Goal: Check status: Check status

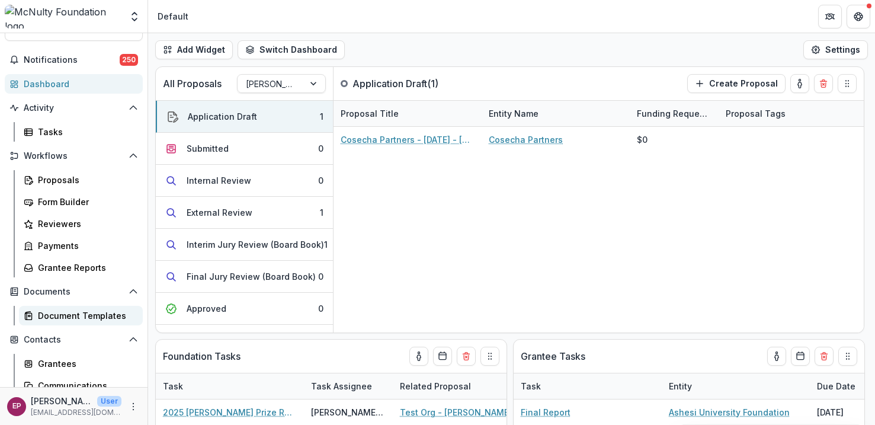
scroll to position [24, 0]
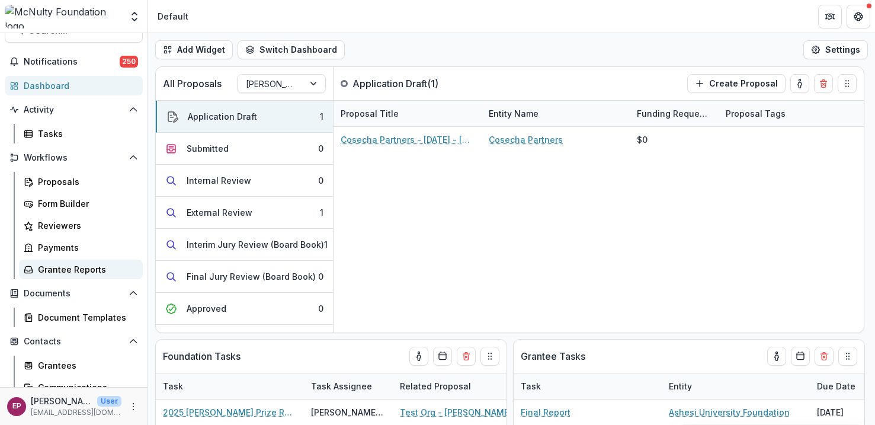
click at [73, 266] on div "Grantee Reports" at bounding box center [85, 269] width 95 height 12
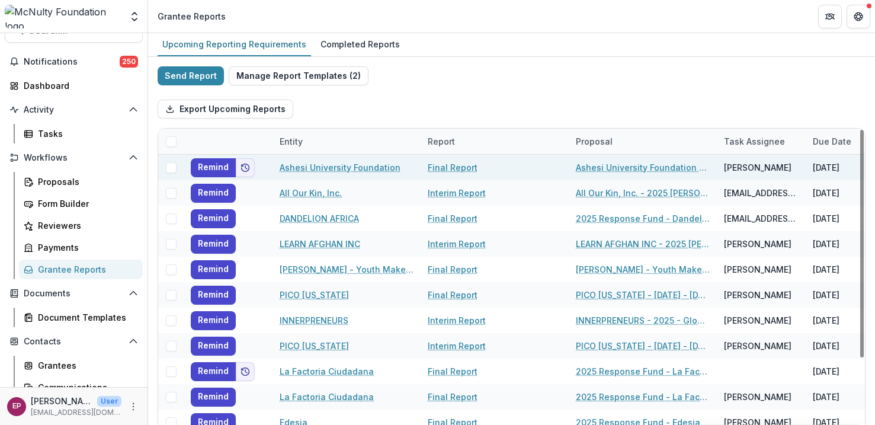
click at [171, 167] on span at bounding box center [171, 167] width 11 height 11
click at [392, 109] on div "Bulk Actions ( 1 ) Bulk Task Report Update ( 1 )" at bounding box center [348, 109] width 101 height 28
click at [379, 109] on polyline "button" at bounding box center [382, 110] width 7 height 4
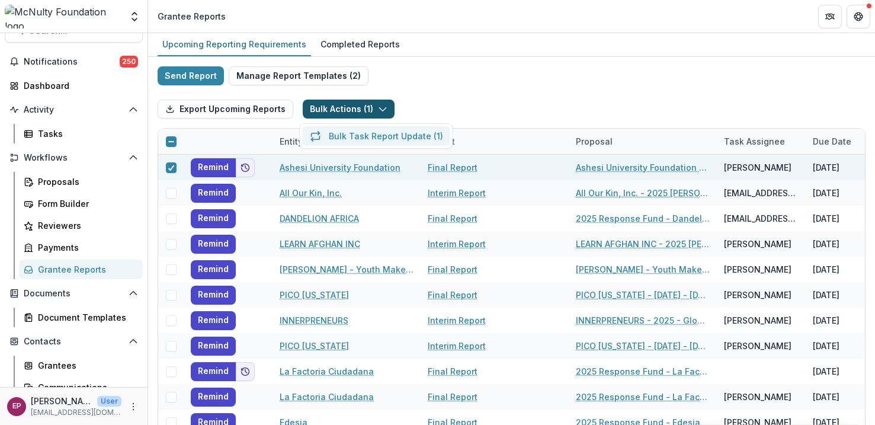
click at [389, 135] on button "Bulk Task Report Update ( 1 )" at bounding box center [377, 136] width 148 height 20
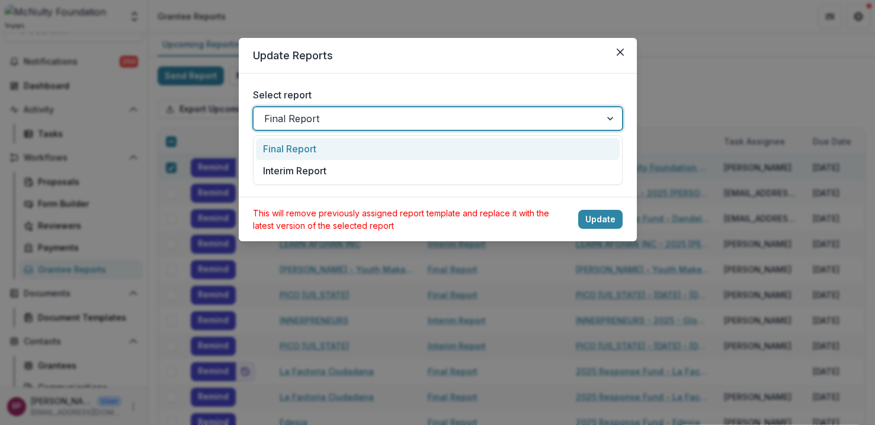
click at [376, 117] on div at bounding box center [427, 118] width 326 height 17
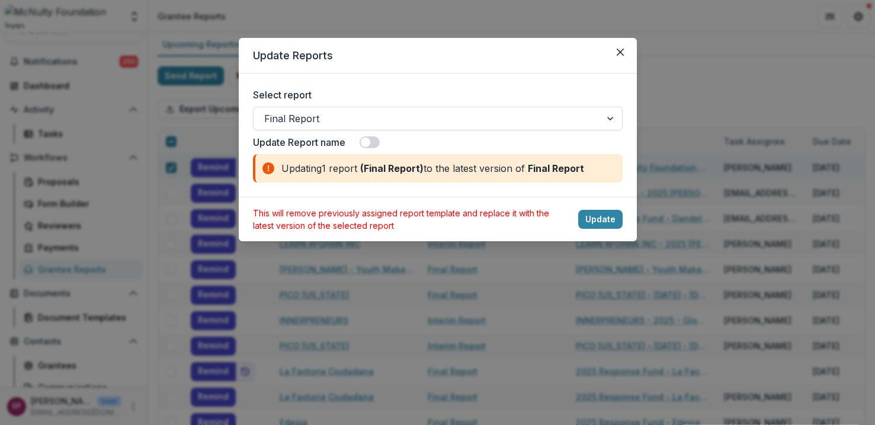
click at [404, 75] on div "Select report Final Report Update Report name Updating 1 report ( Final Report …" at bounding box center [438, 134] width 398 height 123
click at [617, 50] on icon "Close" at bounding box center [620, 52] width 7 height 7
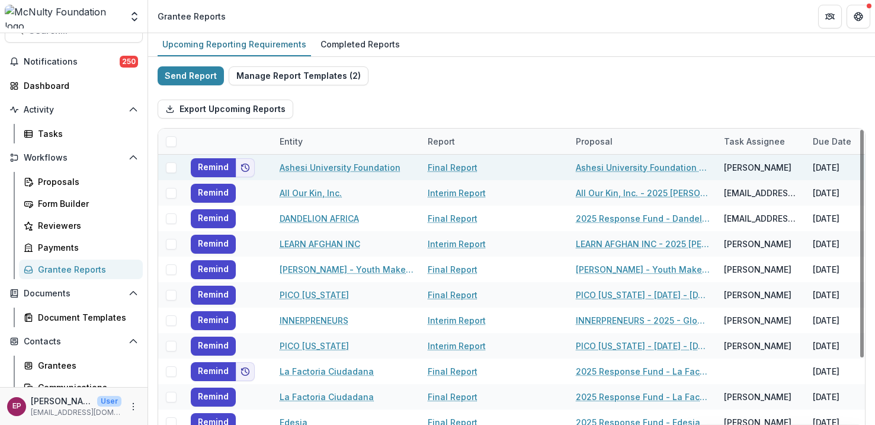
click at [365, 165] on link "Ashesi University Foundation" at bounding box center [340, 167] width 121 height 12
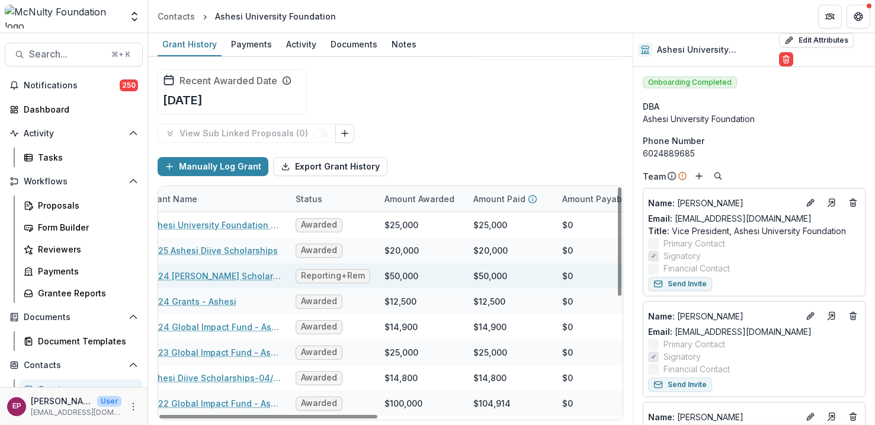
scroll to position [0, 102]
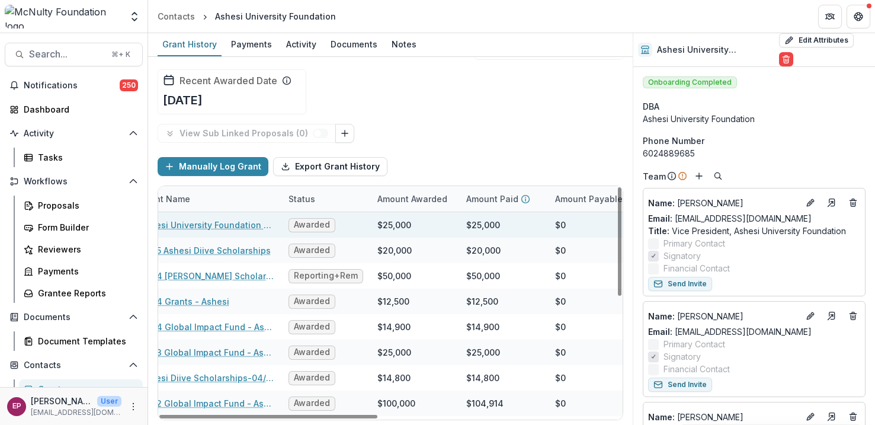
click at [241, 228] on link "Ashesi University Foundation - [DATE] - [DATE] Response Fund" at bounding box center [207, 225] width 134 height 12
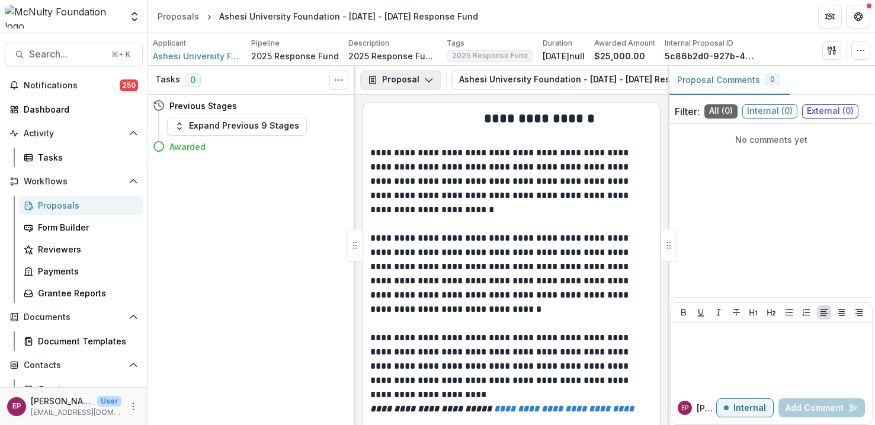
click at [398, 77] on button "Proposal" at bounding box center [400, 80] width 81 height 19
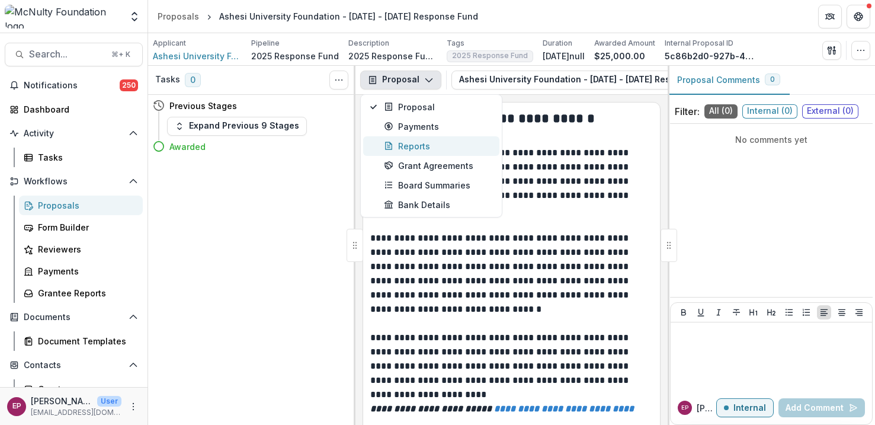
click at [435, 143] on div "Reports" at bounding box center [438, 146] width 108 height 12
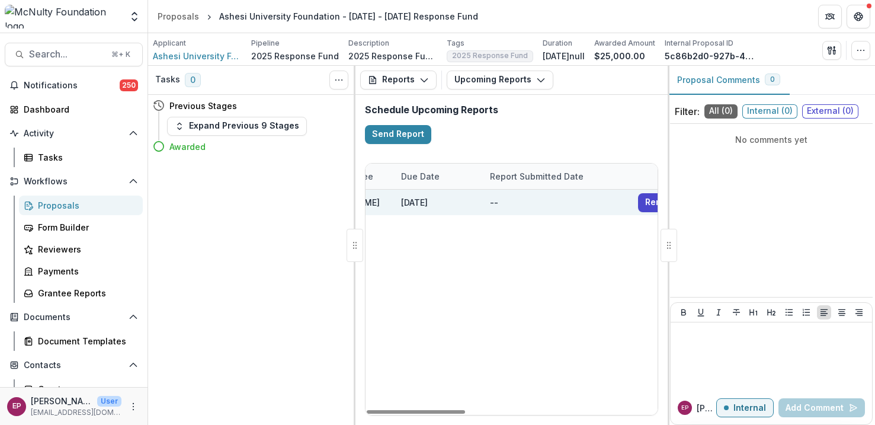
scroll to position [0, 567]
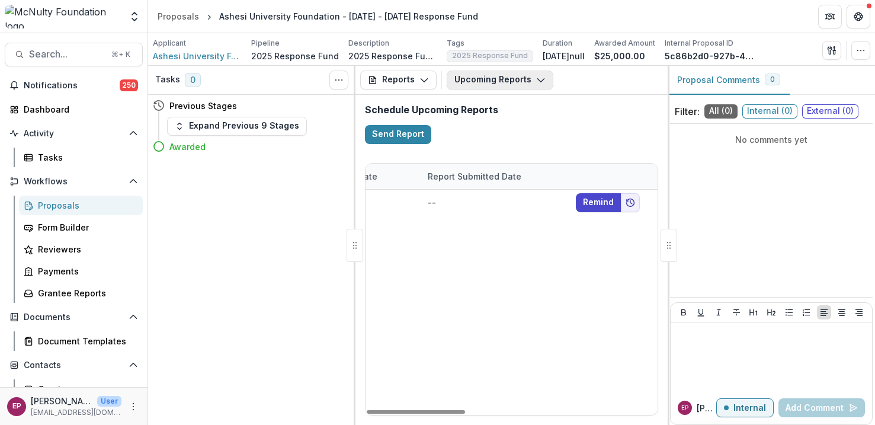
click at [511, 83] on button "Upcoming Reports" at bounding box center [500, 80] width 107 height 19
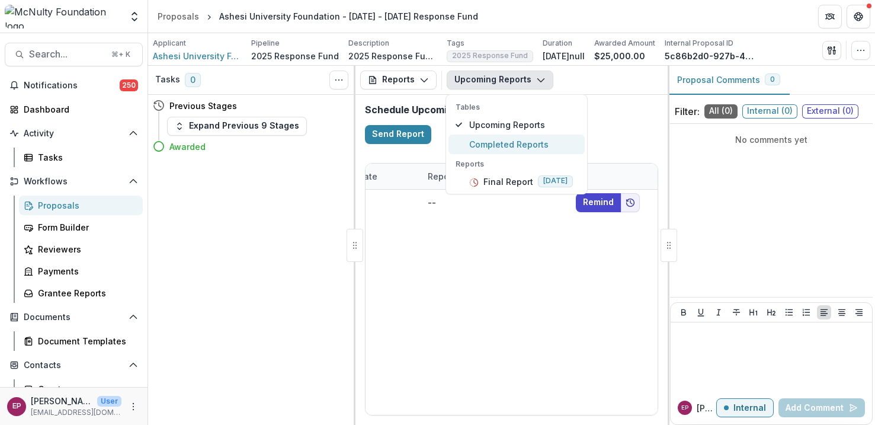
click at [523, 139] on span "Completed Reports" at bounding box center [523, 144] width 108 height 12
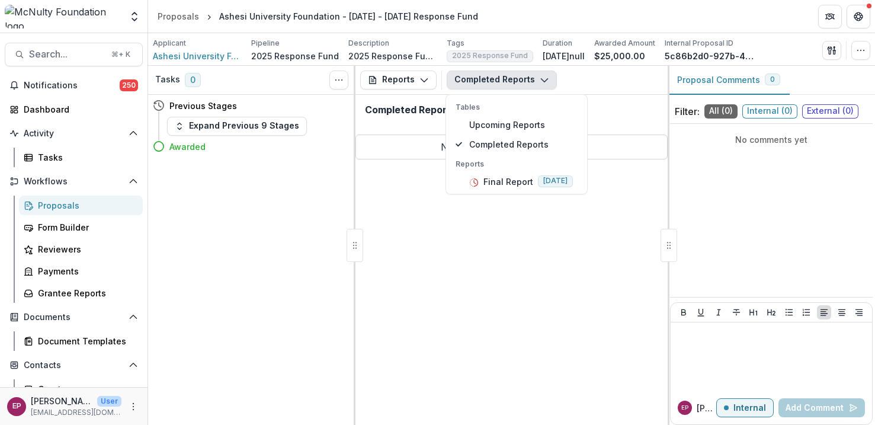
click at [462, 274] on div "Reports Proposal Payments Reports Grant Agreements Board Summaries Bank Details…" at bounding box center [512, 245] width 312 height 359
